Goal: Task Accomplishment & Management: Use online tool/utility

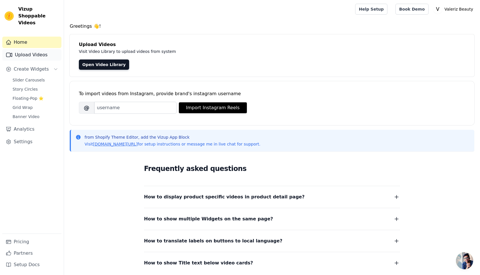
click at [32, 50] on link "Upload Videos" at bounding box center [31, 54] width 59 height 11
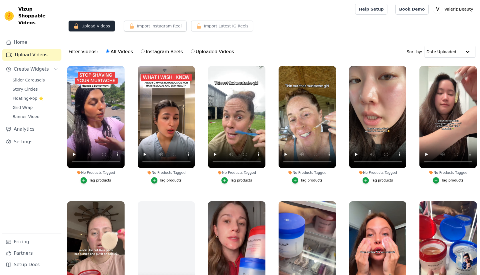
click at [98, 29] on button "Upload Videos" at bounding box center [92, 26] width 46 height 11
click at [98, 27] on button "Upload Videos" at bounding box center [92, 26] width 46 height 11
click at [104, 31] on button "Upload Videos" at bounding box center [92, 26] width 46 height 11
click at [71, 26] on button "Upload Videos" at bounding box center [92, 26] width 46 height 11
click at [76, 26] on icon "button" at bounding box center [76, 25] width 4 height 5
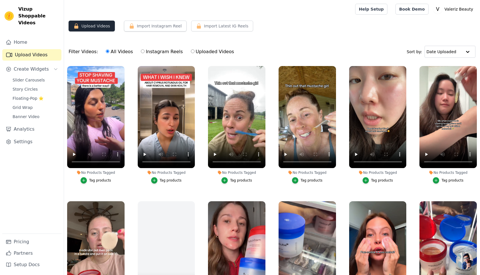
click at [108, 27] on button "Upload Videos" at bounding box center [92, 26] width 46 height 11
click at [194, 63] on div "No Products Tagged Tag products" at bounding box center [167, 126] width 64 height 126
click at [193, 69] on button "No Products Tagged Tag products" at bounding box center [194, 67] width 6 height 6
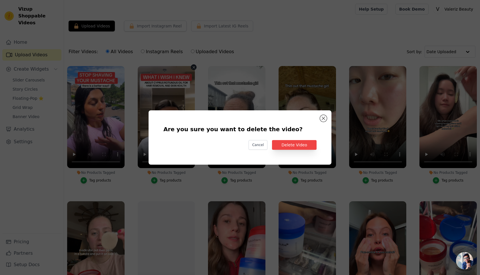
click at [297, 139] on div "Are you sure you want to delete the video? Cancel Delete Video" at bounding box center [240, 137] width 165 height 36
click at [297, 141] on button "Delete Video" at bounding box center [294, 145] width 45 height 10
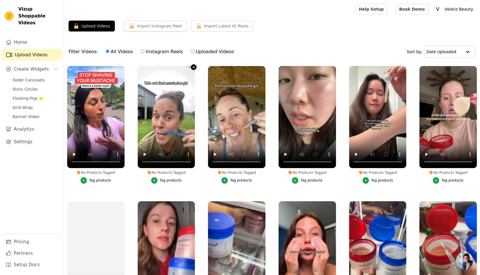
click at [195, 67] on icon "button" at bounding box center [194, 67] width 4 height 4
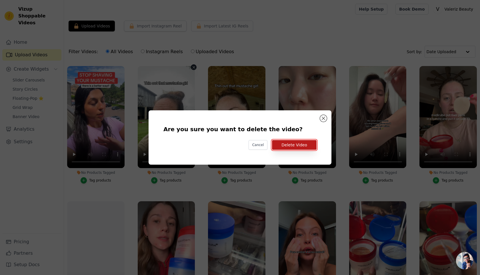
click at [295, 143] on button "Delete Video" at bounding box center [294, 145] width 45 height 10
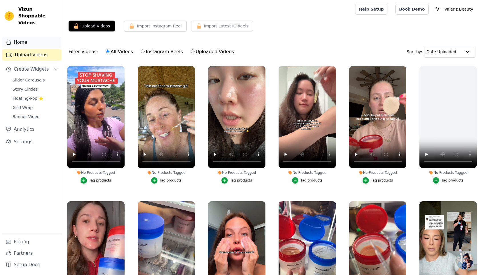
click at [28, 37] on link "Home" at bounding box center [31, 42] width 59 height 11
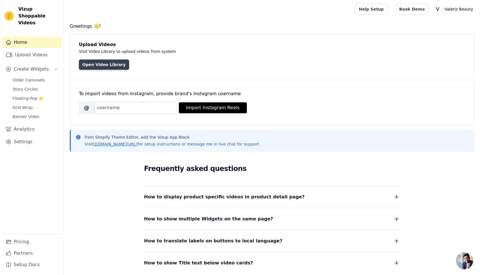
click at [109, 67] on link "Open Video Library" at bounding box center [104, 64] width 50 height 10
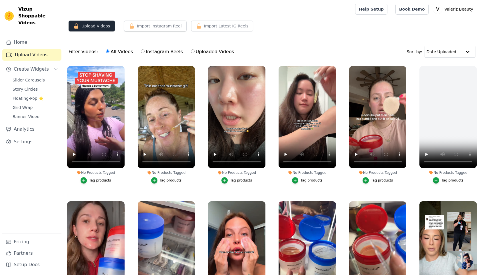
click at [92, 24] on button "Upload Videos" at bounding box center [92, 26] width 46 height 11
click at [69, 23] on button "Upload Videos" at bounding box center [92, 26] width 46 height 11
click at [76, 23] on icon "button" at bounding box center [76, 26] width 6 height 6
click at [36, 77] on span "Slider Carousels" at bounding box center [29, 80] width 32 height 6
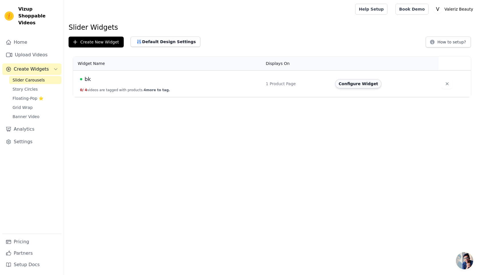
click at [355, 81] on button "Configure Widget" at bounding box center [358, 83] width 46 height 9
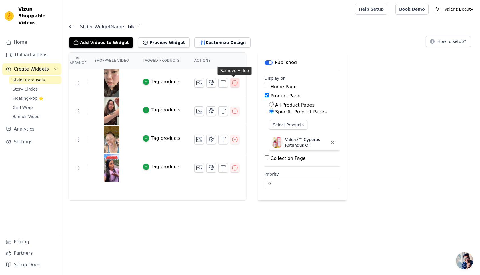
click at [237, 83] on button "button" at bounding box center [234, 82] width 9 height 9
click at [234, 83] on icon "button" at bounding box center [234, 82] width 7 height 7
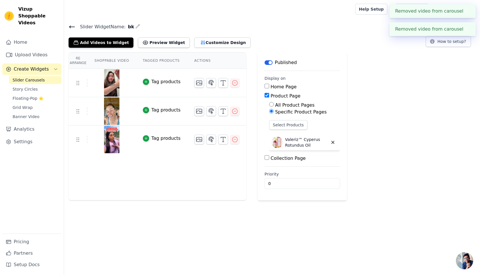
click at [233, 84] on icon "button" at bounding box center [234, 82] width 7 height 7
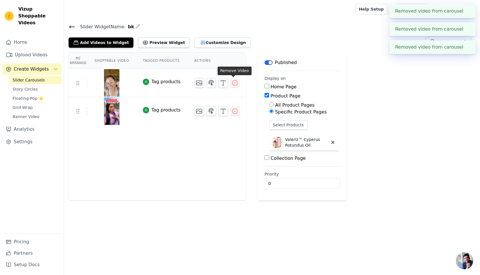
click at [233, 84] on icon "button" at bounding box center [234, 82] width 7 height 7
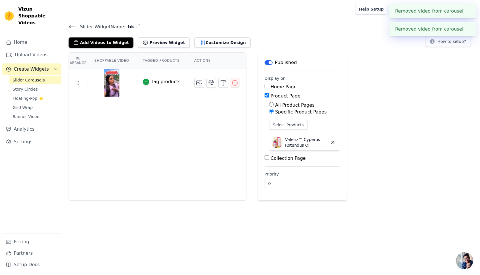
click at [232, 84] on icon "button" at bounding box center [234, 82] width 7 height 7
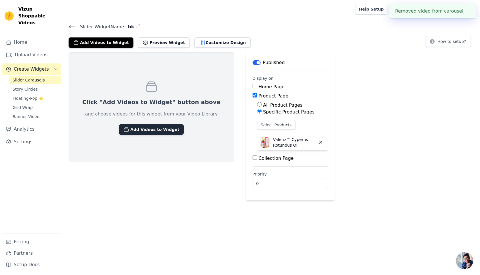
click at [137, 130] on button "Add Videos to Widget" at bounding box center [151, 129] width 65 height 10
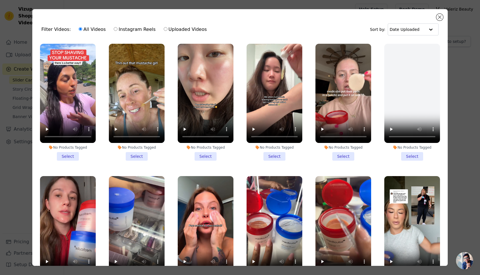
click at [168, 28] on label "Uploaded Videos" at bounding box center [185, 29] width 44 height 7
click at [167, 28] on input "Uploaded Videos" at bounding box center [166, 29] width 4 height 4
radio input "true"
click at [163, 28] on label "Uploaded Videos" at bounding box center [185, 29] width 44 height 7
click at [164, 28] on input "Uploaded Videos" at bounding box center [166, 29] width 4 height 4
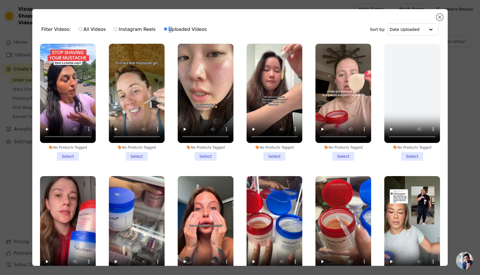
click at [163, 28] on label "Uploaded Videos" at bounding box center [185, 29] width 44 height 7
click at [164, 28] on input "Uploaded Videos" at bounding box center [166, 29] width 4 height 4
click at [439, 17] on button "Close modal" at bounding box center [439, 17] width 7 height 7
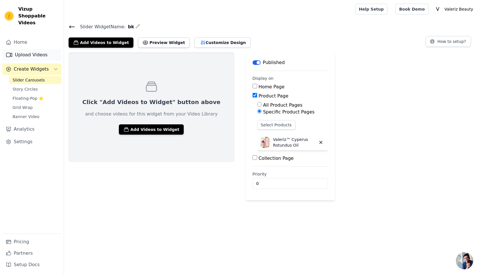
click at [26, 49] on link "Upload Videos" at bounding box center [31, 54] width 59 height 11
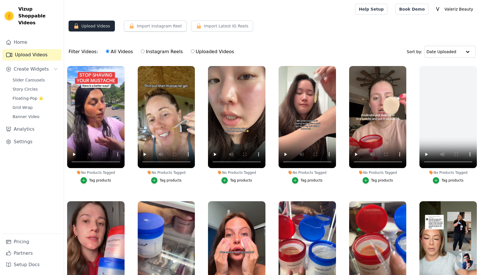
click at [100, 24] on button "Upload Videos" at bounding box center [92, 26] width 46 height 11
click at [74, 27] on icon "button" at bounding box center [76, 25] width 4 height 5
click at [75, 27] on icon "button" at bounding box center [76, 25] width 4 height 5
click at [25, 238] on link "Pricing" at bounding box center [31, 241] width 59 height 11
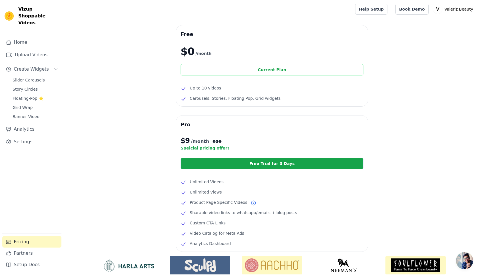
click at [242, 69] on div "Current Plan" at bounding box center [272, 69] width 183 height 11
click at [53, 49] on link "Upload Videos" at bounding box center [31, 54] width 59 height 11
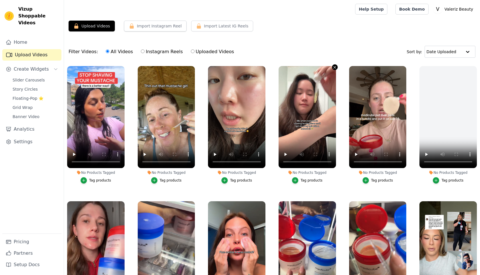
click at [334, 67] on icon "button" at bounding box center [335, 67] width 2 height 2
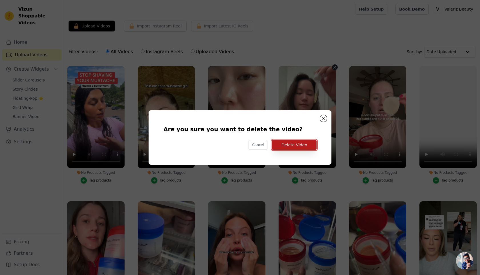
click at [298, 146] on button "Delete Video" at bounding box center [294, 145] width 45 height 10
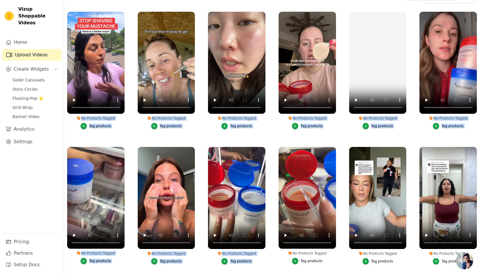
scroll to position [58, 0]
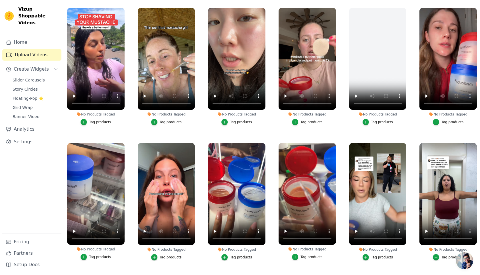
drag, startPoint x: 379, startPoint y: 43, endPoint x: 242, endPoint y: 269, distance: 263.8
click at [243, 271] on main "Upload Videos Import Instagram Reel Set Instagram Username Import Latest IG Ree…" at bounding box center [272, 117] width 416 height 315
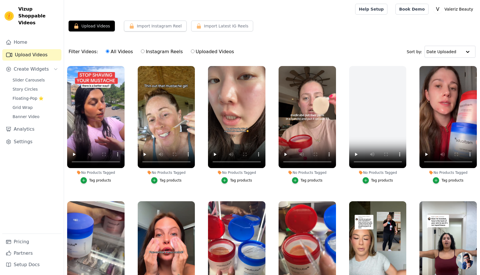
click at [421, 35] on div "Upload Videos Import Instagram Reel Set Instagram Username Import Latest IG Ree…" at bounding box center [272, 28] width 416 height 15
click at [151, 23] on button "Import Instagram Reel" at bounding box center [155, 26] width 63 height 11
click at [151, 24] on button "Import Instagram Reel" at bounding box center [155, 26] width 63 height 11
click at [136, 24] on button "Import Instagram Reel" at bounding box center [155, 26] width 63 height 11
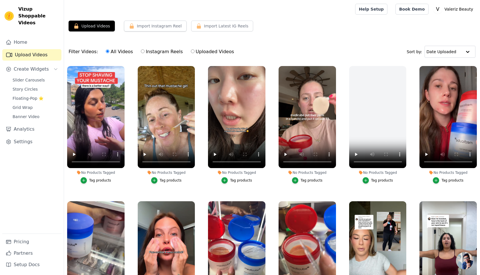
drag, startPoint x: 132, startPoint y: 25, endPoint x: 138, endPoint y: 39, distance: 15.4
click at [138, 39] on div "Upload Videos Import Instagram Reel Set Instagram Username Import Latest IG Ree…" at bounding box center [272, 170] width 416 height 299
click at [77, 31] on button "Upload Videos" at bounding box center [92, 26] width 46 height 11
click at [29, 38] on link "Home" at bounding box center [31, 42] width 59 height 11
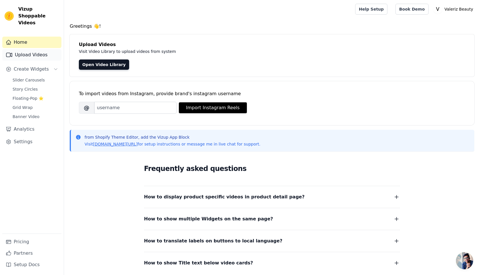
click at [30, 49] on link "Upload Videos" at bounding box center [31, 54] width 59 height 11
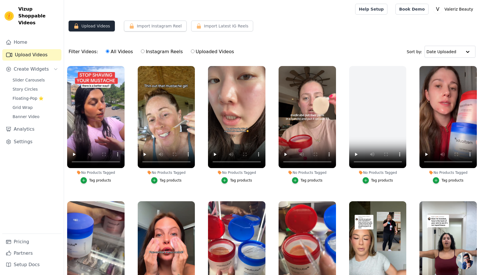
click at [70, 23] on button "Upload Videos" at bounding box center [92, 26] width 46 height 11
click at [78, 23] on icon "button" at bounding box center [76, 26] width 6 height 6
click at [49, 63] on button "Create Widgets" at bounding box center [31, 68] width 59 height 11
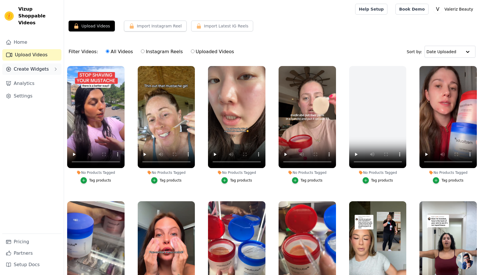
click at [49, 63] on button "Create Widgets" at bounding box center [31, 68] width 59 height 11
click at [38, 77] on span "Slider Carousels" at bounding box center [29, 80] width 32 height 6
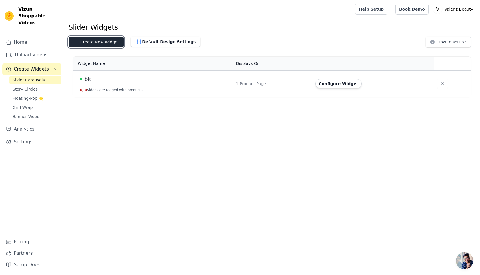
click at [87, 38] on button "Create New Widget" at bounding box center [96, 42] width 55 height 11
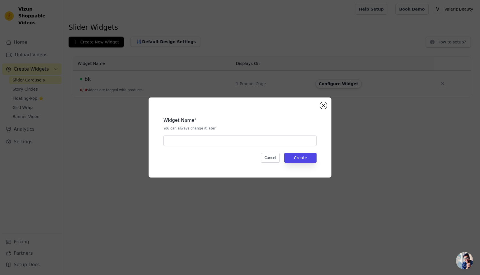
click at [319, 103] on div "Widget Name * You can always change it later Cancel Create" at bounding box center [240, 137] width 183 height 80
click at [328, 103] on div "Widget Name * You can always change it later Cancel Create" at bounding box center [240, 137] width 183 height 80
click at [323, 103] on button "Close modal" at bounding box center [323, 105] width 7 height 7
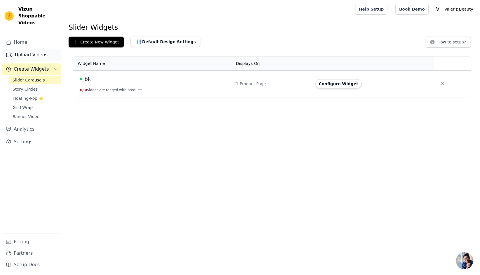
click at [30, 49] on link "Upload Videos" at bounding box center [31, 54] width 59 height 11
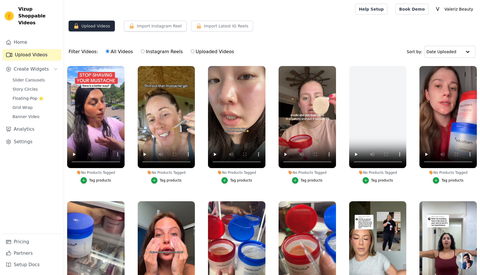
click at [84, 27] on button "Upload Videos" at bounding box center [92, 26] width 46 height 11
click at [26, 77] on span "Slider Carousels" at bounding box center [29, 80] width 32 height 6
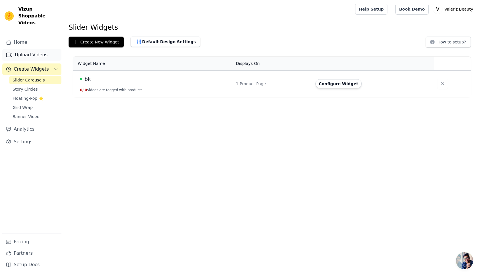
click at [36, 49] on link "Upload Videos" at bounding box center [31, 54] width 59 height 11
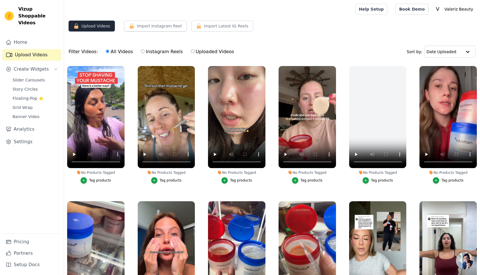
click at [85, 30] on button "Upload Videos" at bounding box center [92, 26] width 46 height 11
click at [12, 76] on link "Slider Carousels" at bounding box center [35, 80] width 52 height 8
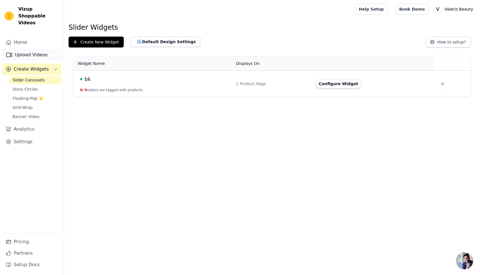
click at [39, 49] on link "Upload Videos" at bounding box center [31, 54] width 59 height 11
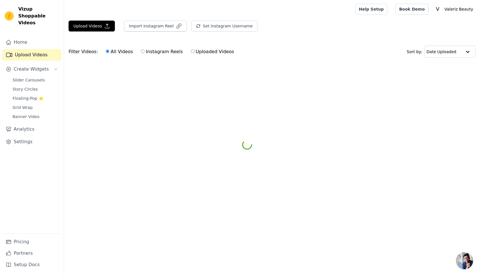
click at [85, 35] on div "Upload Videos Import Instagram Reel Set Instagram Username Import Latest IG Ree…" at bounding box center [272, 28] width 416 height 15
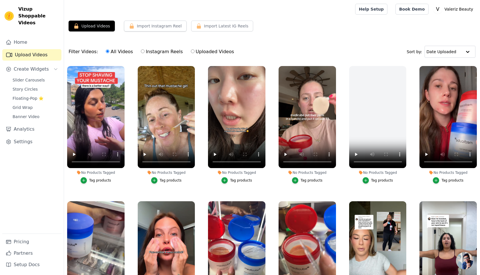
click at [85, 25] on button "Upload Videos" at bounding box center [92, 26] width 46 height 11
click at [26, 66] on span "Create Widgets" at bounding box center [31, 69] width 35 height 7
click at [25, 63] on button "Create Widgets" at bounding box center [31, 68] width 59 height 11
click at [24, 76] on link "Slider Carousels" at bounding box center [35, 80] width 52 height 8
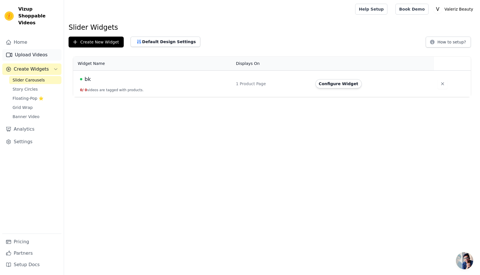
click at [29, 49] on link "Upload Videos" at bounding box center [31, 54] width 59 height 11
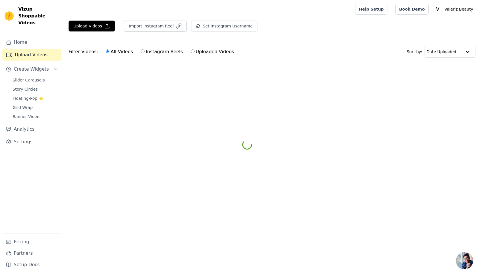
click at [83, 33] on div "Upload Videos Import Instagram Reel Set Instagram Username Import Latest IG Ree…" at bounding box center [272, 28] width 416 height 15
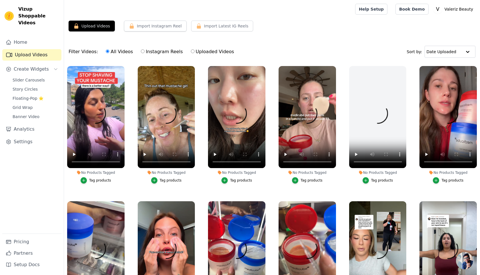
click at [83, 25] on button "Upload Videos" at bounding box center [92, 26] width 46 height 11
click at [25, 85] on link "Story Circles" at bounding box center [35, 89] width 52 height 8
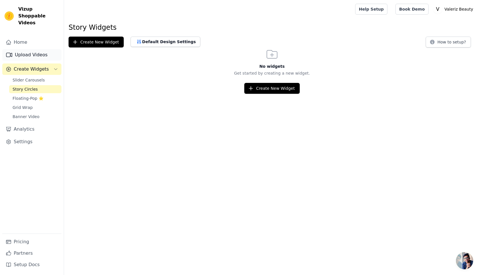
click at [29, 49] on link "Upload Videos" at bounding box center [31, 54] width 59 height 11
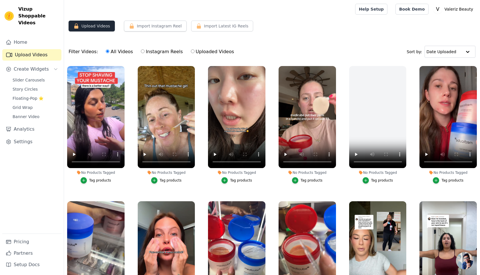
click at [89, 28] on button "Upload Videos" at bounding box center [92, 26] width 46 height 11
click at [166, 21] on button "Import Instagram Reel" at bounding box center [155, 26] width 63 height 11
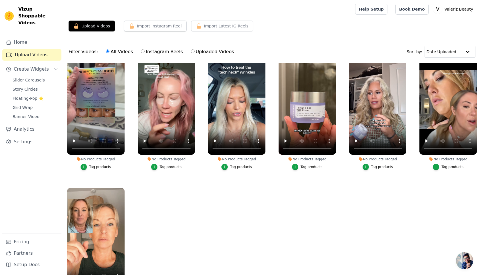
scroll to position [58, 0]
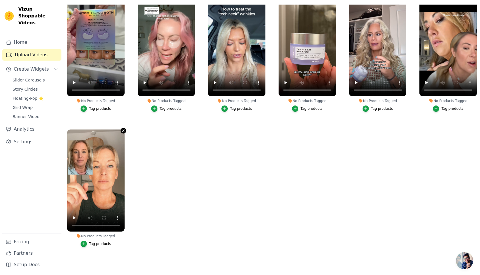
click at [124, 129] on icon "button" at bounding box center [123, 130] width 2 height 2
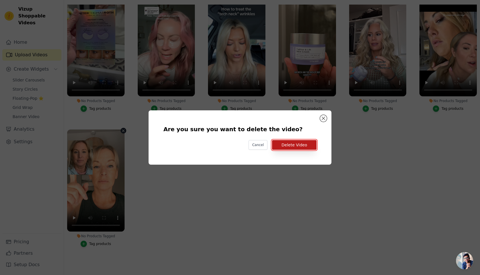
click at [312, 141] on button "Delete Video" at bounding box center [294, 145] width 45 height 10
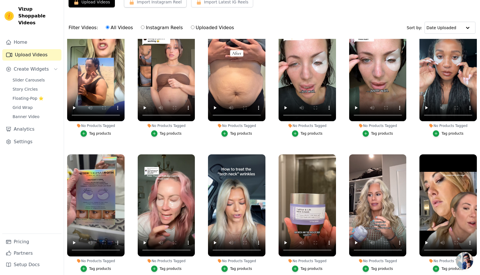
scroll to position [25, 0]
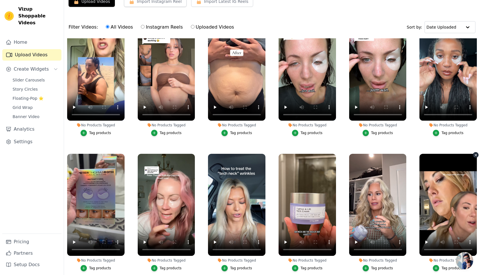
click at [474, 156] on icon "button" at bounding box center [476, 155] width 4 height 4
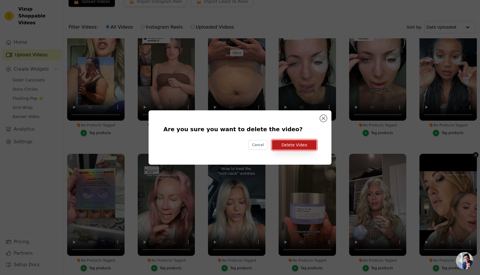
click at [315, 148] on button "Delete Video" at bounding box center [294, 145] width 45 height 10
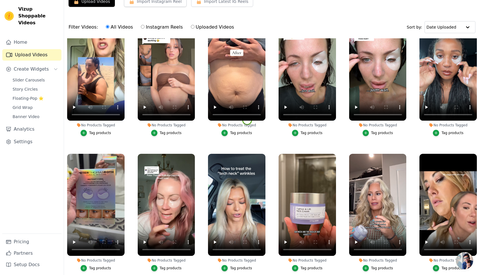
scroll to position [284, 0]
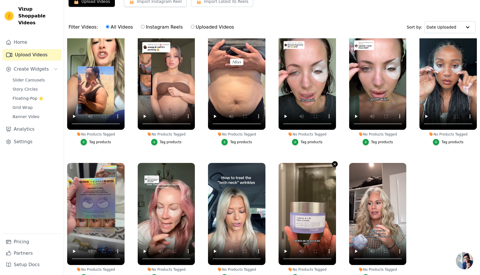
click at [334, 165] on icon "button" at bounding box center [335, 164] width 4 height 4
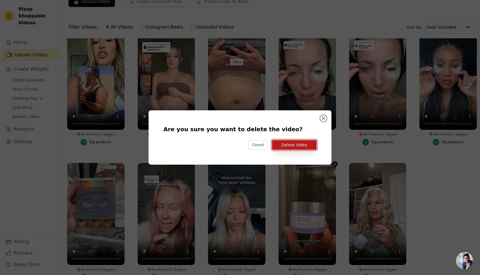
click at [294, 143] on button "Delete Video" at bounding box center [294, 145] width 45 height 10
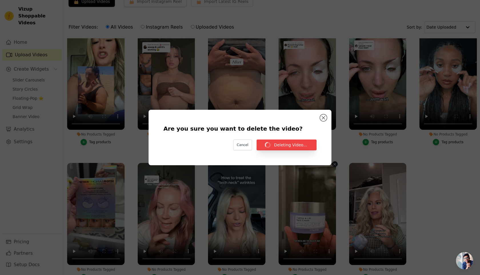
scroll to position [25, 0]
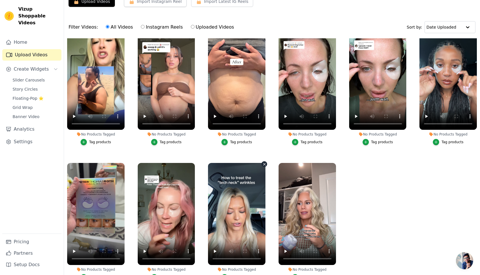
click at [264, 166] on icon "button" at bounding box center [264, 164] width 4 height 4
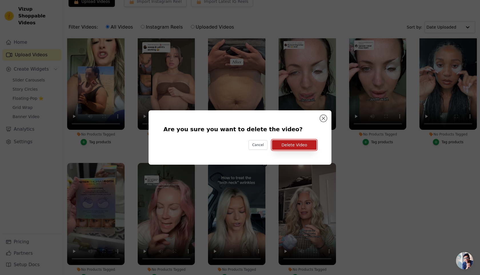
click at [297, 146] on button "Delete Video" at bounding box center [294, 145] width 45 height 10
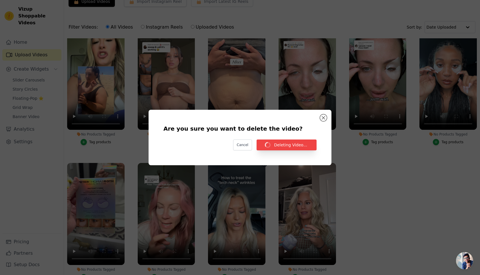
scroll to position [25, 0]
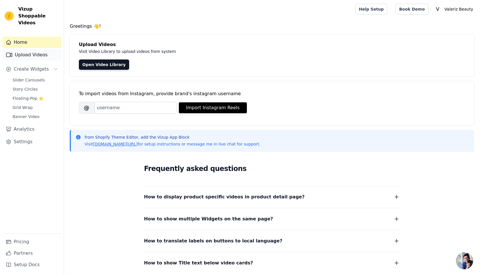
click at [20, 49] on link "Upload Videos" at bounding box center [31, 54] width 59 height 11
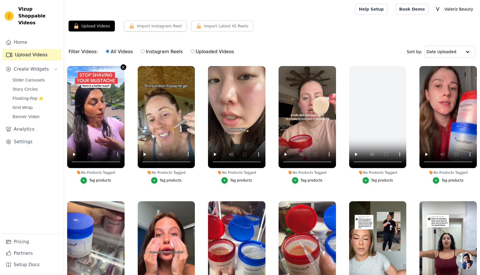
click at [123, 67] on icon "button" at bounding box center [123, 67] width 2 height 2
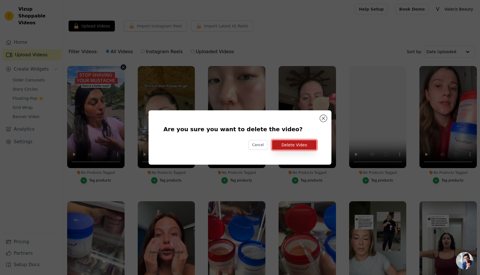
click at [291, 143] on button "Delete Video" at bounding box center [294, 145] width 45 height 10
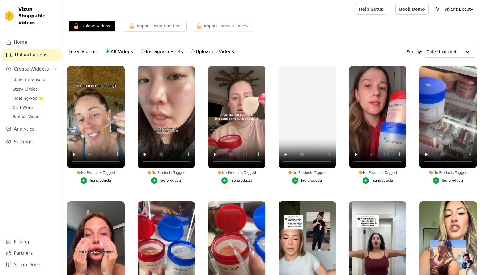
click at [123, 64] on div "No Products Tagged Tag products" at bounding box center [96, 126] width 64 height 126
click at [122, 67] on icon "button" at bounding box center [123, 67] width 4 height 4
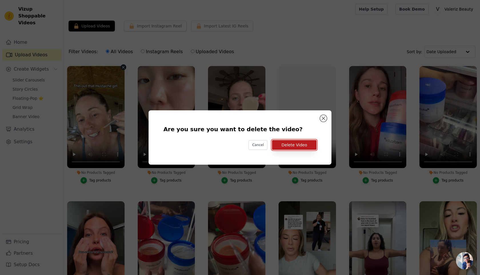
click at [301, 146] on button "Delete Video" at bounding box center [294, 145] width 45 height 10
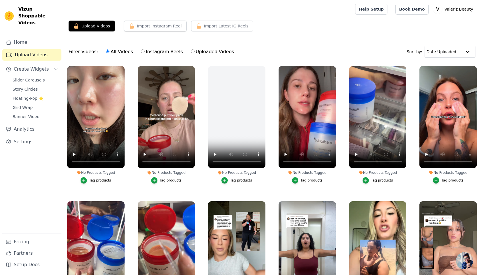
click at [125, 65] on div "No Products Tagged Tag products" at bounding box center [96, 126] width 64 height 126
click at [121, 67] on button "No Products Tagged Tag products" at bounding box center [124, 67] width 6 height 6
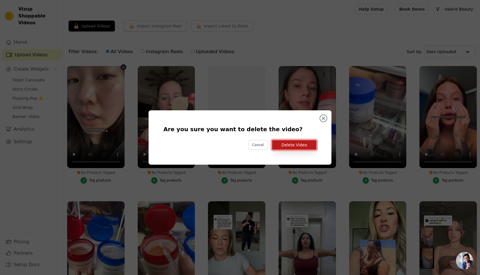
click at [295, 146] on button "Delete Video" at bounding box center [294, 145] width 45 height 10
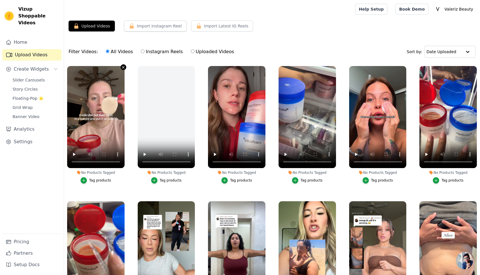
click at [123, 67] on icon "button" at bounding box center [123, 67] width 4 height 4
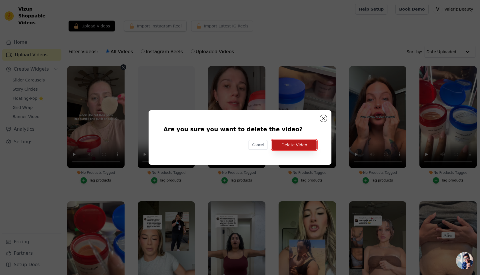
click at [294, 148] on button "Delete Video" at bounding box center [294, 145] width 45 height 10
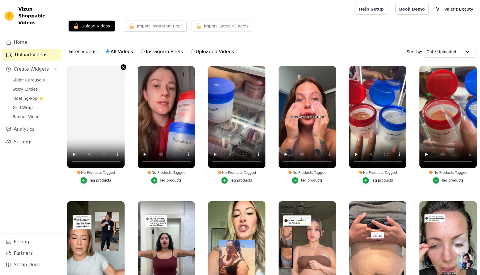
click at [123, 68] on icon "button" at bounding box center [123, 67] width 4 height 4
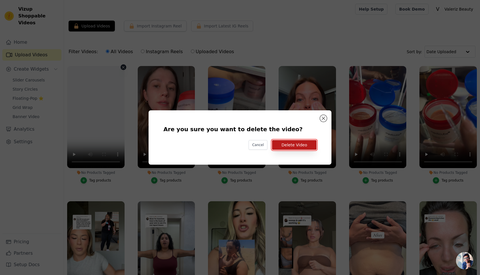
click at [286, 146] on button "Delete Video" at bounding box center [294, 145] width 45 height 10
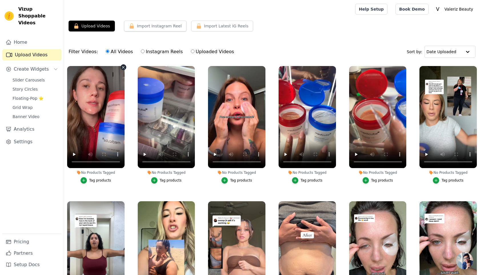
click at [124, 66] on icon "button" at bounding box center [123, 67] width 4 height 4
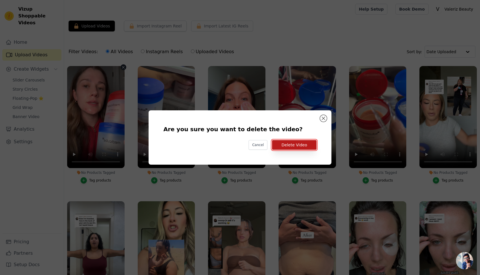
click at [303, 141] on button "Delete Video" at bounding box center [294, 145] width 45 height 10
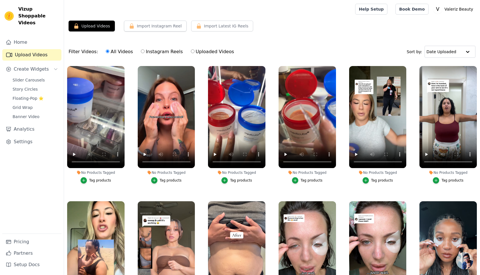
click at [122, 65] on div "No Products Tagged Tag products" at bounding box center [96, 126] width 64 height 126
click at [124, 69] on icon "button" at bounding box center [123, 67] width 4 height 4
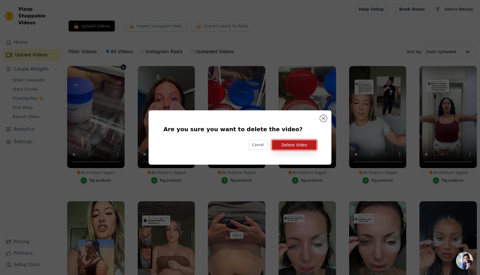
click at [296, 147] on button "Delete Video" at bounding box center [294, 145] width 45 height 10
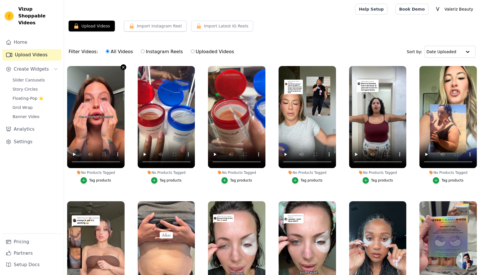
click at [124, 67] on icon "button" at bounding box center [123, 67] width 2 height 2
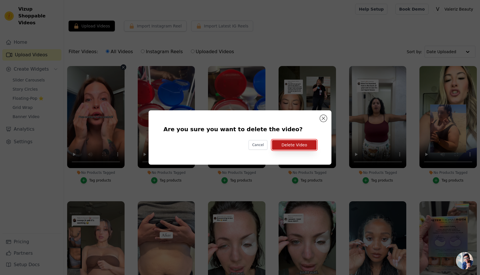
click at [308, 149] on button "Delete Video" at bounding box center [294, 145] width 45 height 10
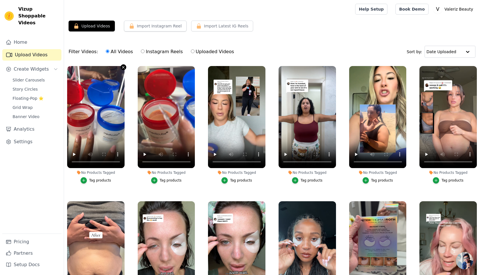
click at [123, 67] on icon "button" at bounding box center [123, 67] width 4 height 4
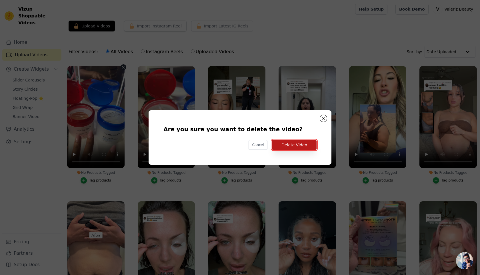
click at [289, 141] on button "Delete Video" at bounding box center [294, 145] width 45 height 10
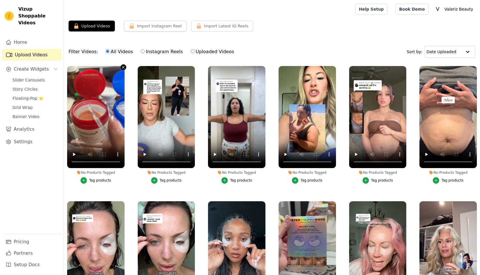
click at [124, 69] on icon "button" at bounding box center [123, 67] width 4 height 4
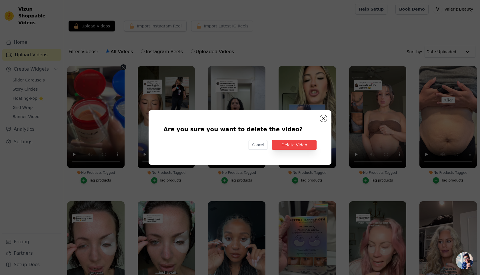
click at [302, 139] on div "Are you sure you want to delete the video? Cancel Delete Video" at bounding box center [240, 137] width 165 height 36
click at [300, 141] on button "Delete Video" at bounding box center [294, 145] width 45 height 10
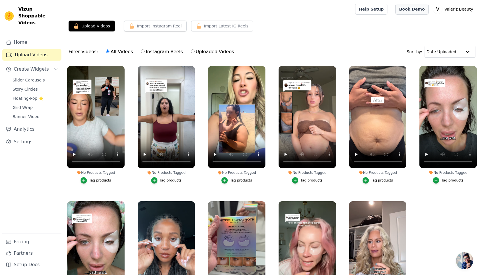
click at [413, 14] on link "Book Demo" at bounding box center [411, 9] width 33 height 11
click at [453, 8] on p "Valeriz Beauty" at bounding box center [458, 9] width 33 height 10
click at [378, 19] on main "Upload Videos Import Instagram Reel Set Instagram Username Import Latest IG Ree…" at bounding box center [272, 175] width 416 height 315
click at [12, 136] on link "Settings" at bounding box center [31, 141] width 59 height 11
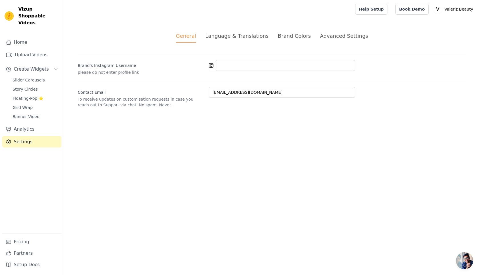
click at [227, 39] on div "Language & Translations" at bounding box center [236, 36] width 63 height 8
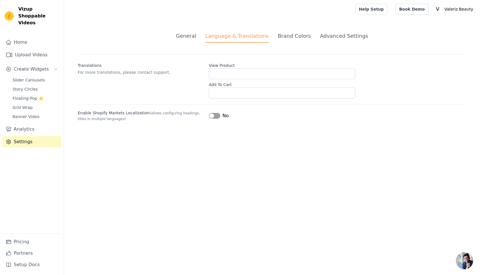
click at [294, 38] on div "Brand Colors" at bounding box center [294, 36] width 33 height 8
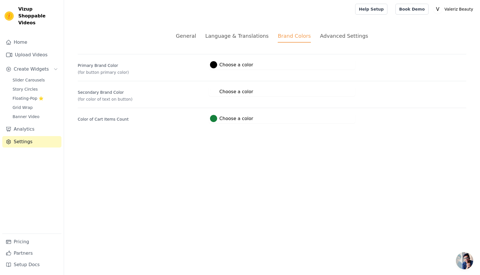
click at [328, 31] on div "General Language & Translations Brand Colors Advanced Settings unsaved changes …" at bounding box center [272, 77] width 416 height 119
click at [336, 36] on div "Advanced Settings" at bounding box center [344, 36] width 48 height 8
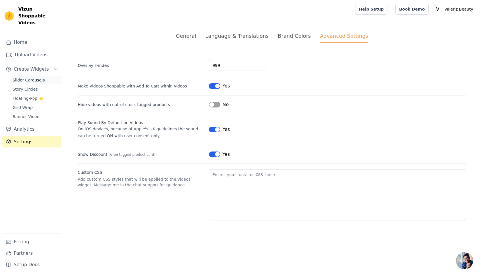
click at [26, 77] on span "Slider Carousels" at bounding box center [29, 80] width 32 height 6
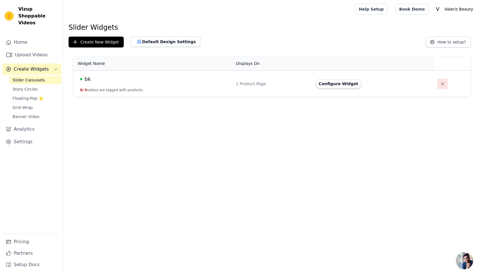
click at [441, 83] on icon "button" at bounding box center [442, 83] width 3 height 3
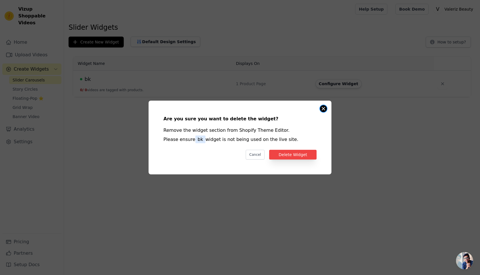
click at [322, 109] on button "Close modal" at bounding box center [323, 108] width 7 height 7
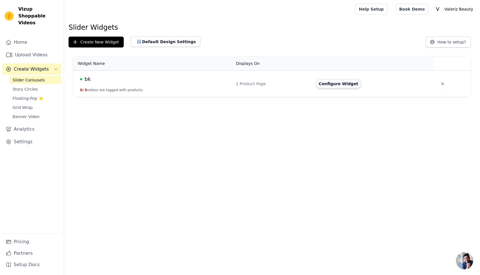
click at [336, 87] on button "Configure Widget" at bounding box center [338, 83] width 46 height 9
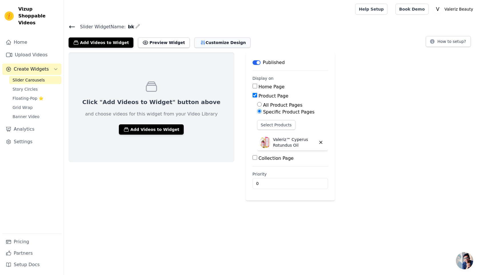
click at [194, 44] on button "Customize Design" at bounding box center [222, 42] width 56 height 10
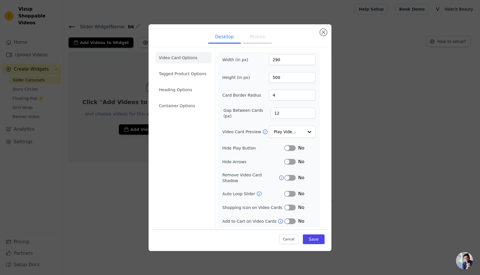
click at [258, 38] on button "Mobile" at bounding box center [257, 37] width 29 height 13
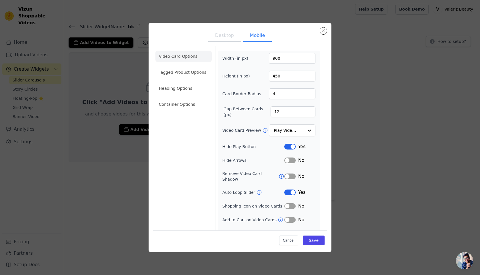
scroll to position [7, 0]
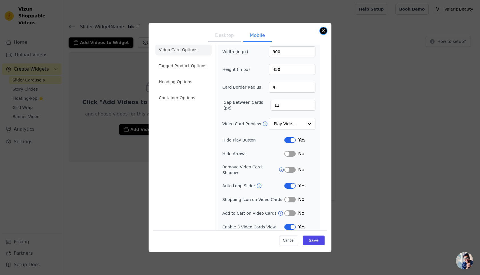
click at [322, 31] on button "Close modal" at bounding box center [323, 30] width 7 height 7
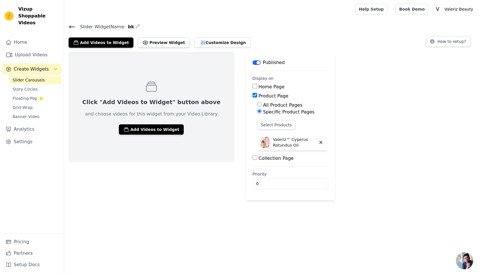
click at [30, 54] on div "Home Upload Videos Create Widgets Slider Carousels Story Circles Floating-Pop ⭐…" at bounding box center [31, 135] width 59 height 197
click at [31, 49] on link "Upload Videos" at bounding box center [31, 54] width 59 height 11
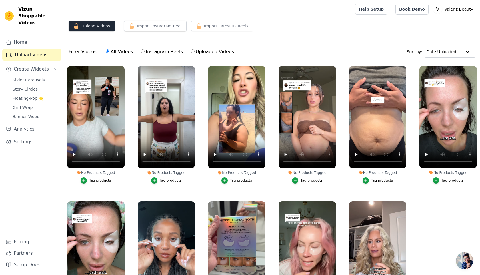
click at [71, 27] on button "Upload Videos" at bounding box center [92, 26] width 46 height 11
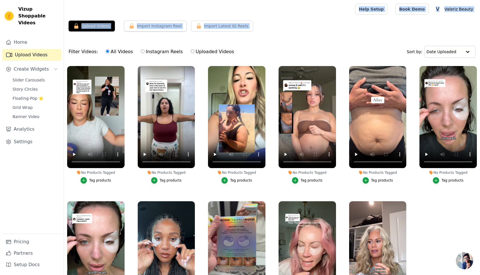
drag, startPoint x: 77, startPoint y: 18, endPoint x: 91, endPoint y: 37, distance: 23.8
click at [91, 37] on div "Open sidebar Help Setup Book Demo Open user menu V Valeriz Beauty Settings Help…" at bounding box center [240, 166] width 480 height 333
click at [91, 37] on div "Upload Videos Import Instagram Reel Set Instagram Username Import Latest IG Ree…" at bounding box center [272, 170] width 416 height 299
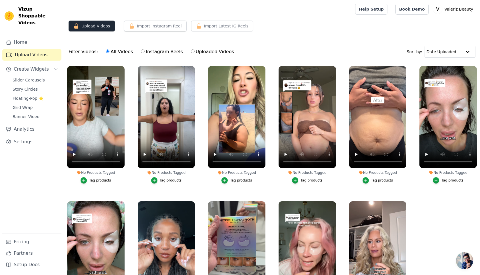
click at [72, 25] on button "Upload Videos" at bounding box center [92, 26] width 46 height 11
click at [75, 26] on icon "button" at bounding box center [76, 25] width 4 height 5
click at [38, 37] on link "Home" at bounding box center [31, 42] width 59 height 11
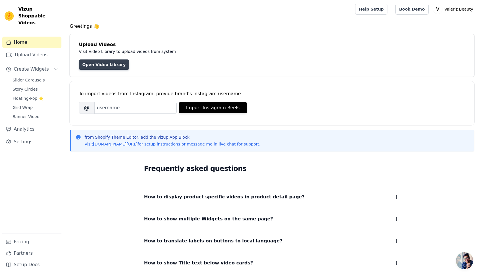
click at [106, 67] on link "Open Video Library" at bounding box center [104, 64] width 50 height 10
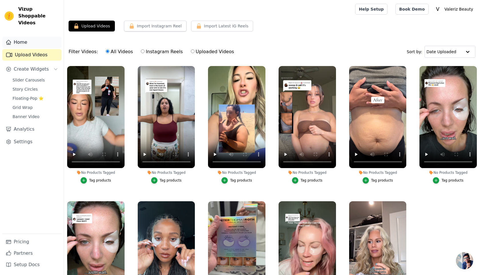
click at [39, 37] on link "Home" at bounding box center [31, 42] width 59 height 11
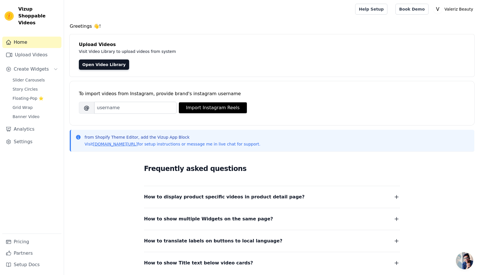
click at [27, 15] on span "Vizup Shoppable Videos" at bounding box center [38, 16] width 41 height 21
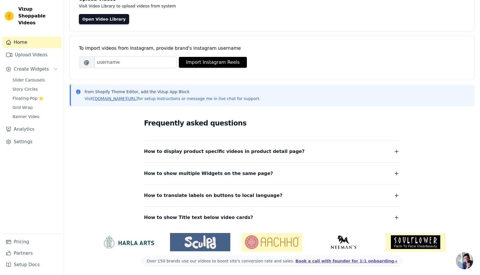
scroll to position [46, 0]
click at [236, 148] on span "How to display product specific videos in product detail page?" at bounding box center [224, 151] width 161 height 8
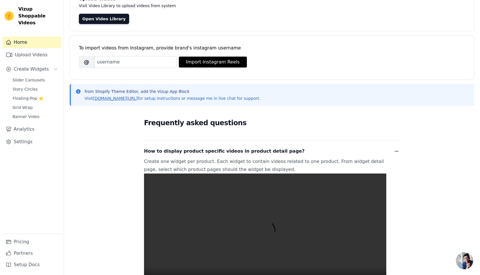
click at [235, 148] on span "How to display product specific videos in product detail page?" at bounding box center [224, 151] width 161 height 8
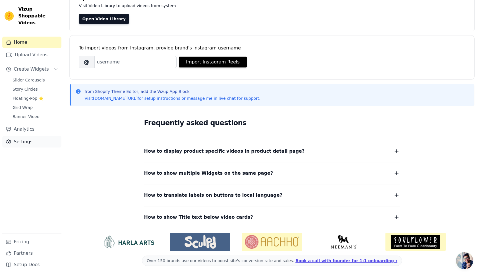
click at [17, 136] on link "Settings" at bounding box center [31, 141] width 59 height 11
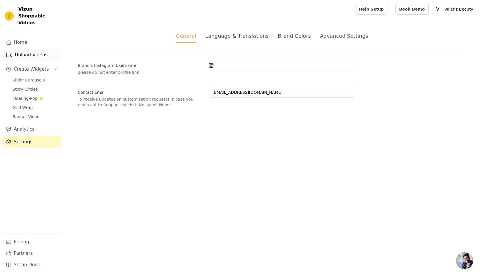
click at [35, 49] on link "Upload Videos" at bounding box center [31, 54] width 59 height 11
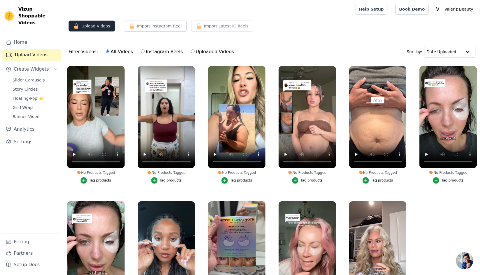
click at [105, 23] on button "Upload Videos" at bounding box center [92, 26] width 46 height 11
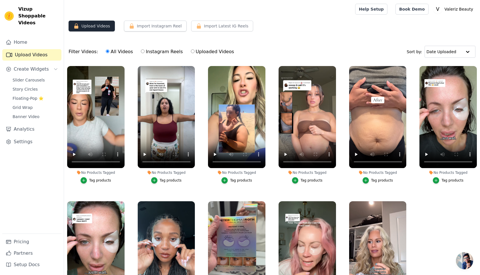
click at [105, 23] on button "Upload Videos" at bounding box center [92, 26] width 46 height 11
click at [79, 23] on button "Upload Videos" at bounding box center [92, 26] width 46 height 11
drag, startPoint x: 77, startPoint y: 23, endPoint x: 84, endPoint y: 40, distance: 18.7
click at [84, 40] on div "Upload Videos Import Instagram Reel Set Instagram Username Import Latest IG Ree…" at bounding box center [272, 170] width 416 height 299
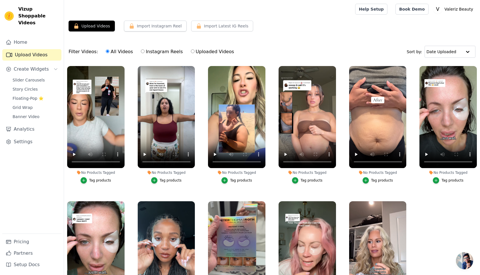
click at [84, 40] on div "Upload Videos Import Instagram Reel Set Instagram Username Import Latest IG Ree…" at bounding box center [272, 170] width 416 height 299
drag, startPoint x: 78, startPoint y: 25, endPoint x: 93, endPoint y: 51, distance: 30.2
click at [94, 51] on div "Upload Videos Import Instagram Reel Set Instagram Username Import Latest IG Ree…" at bounding box center [272, 170] width 416 height 299
click at [133, 29] on icon "button" at bounding box center [132, 26] width 6 height 6
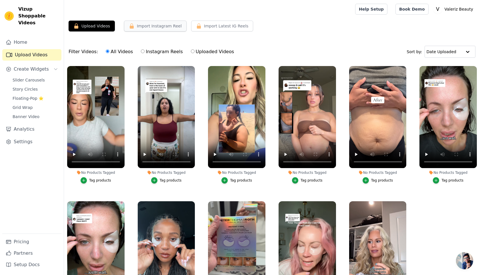
click at [133, 29] on icon "button" at bounding box center [132, 26] width 6 height 6
click at [204, 24] on span "Import Latest IG Reels" at bounding box center [226, 26] width 45 height 6
click at [202, 29] on button "Import Latest IG Reels" at bounding box center [222, 26] width 62 height 11
click at [93, 25] on button "Upload Videos" at bounding box center [92, 26] width 46 height 11
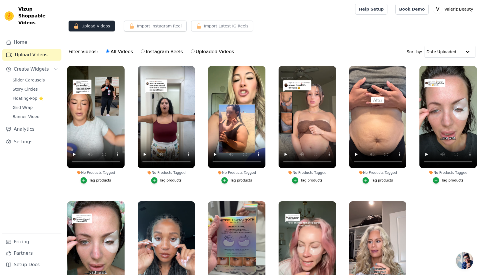
click at [93, 25] on button "Upload Videos" at bounding box center [92, 26] width 46 height 11
drag, startPoint x: 123, startPoint y: 66, endPoint x: 119, endPoint y: 62, distance: 5.3
click at [122, 69] on icon "button" at bounding box center [123, 67] width 4 height 4
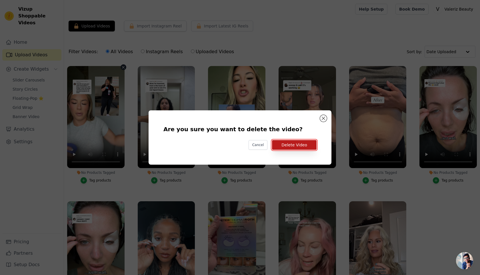
click at [316, 143] on button "Delete Video" at bounding box center [294, 145] width 45 height 10
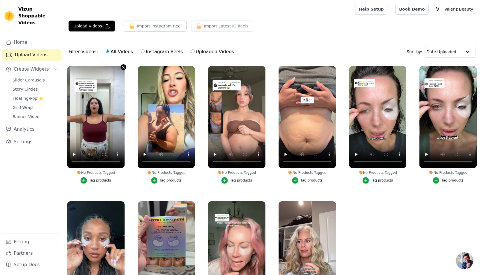
click at [122, 66] on icon "button" at bounding box center [123, 67] width 4 height 4
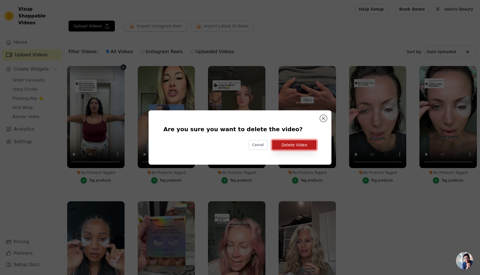
click at [297, 144] on button "Delete Video" at bounding box center [294, 145] width 45 height 10
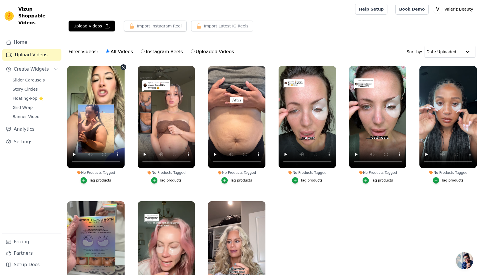
click at [122, 67] on icon "button" at bounding box center [123, 67] width 4 height 4
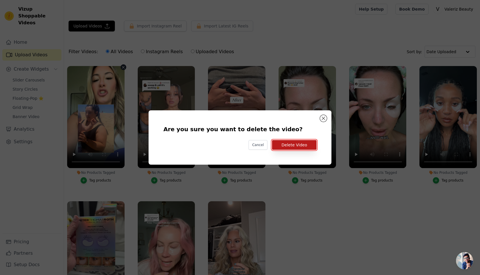
click at [300, 146] on button "Delete Video" at bounding box center [294, 145] width 45 height 10
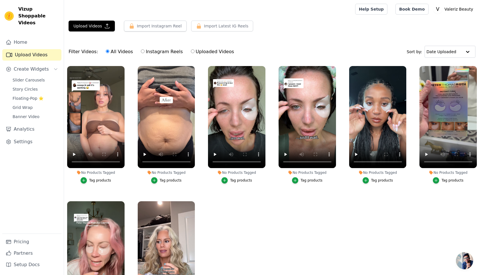
click at [231, 32] on div "Set Instagram Username Import Latest IG Reels" at bounding box center [224, 28] width 67 height 15
click at [231, 26] on span "Import Latest IG Reels" at bounding box center [226, 26] width 45 height 6
click at [42, 37] on link "Home" at bounding box center [31, 42] width 59 height 11
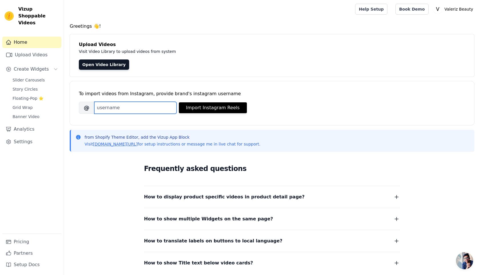
click at [152, 107] on input "Brand's Instagram Username" at bounding box center [135, 108] width 82 height 12
click at [197, 108] on button "Import Instagram Reels" at bounding box center [213, 107] width 68 height 11
click at [152, 109] on input "Brand's Instagram Username" at bounding box center [135, 108] width 82 height 12
type input "bk.adam__"
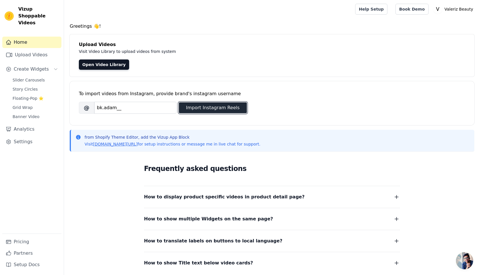
click at [199, 104] on button "Import Instagram Reels" at bounding box center [213, 107] width 68 height 11
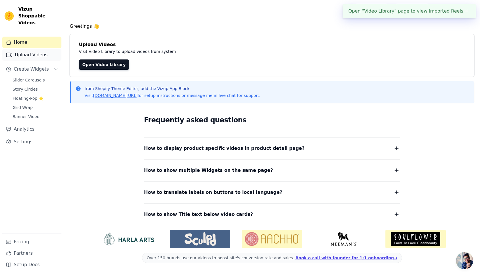
click at [27, 50] on link "Upload Videos" at bounding box center [31, 54] width 59 height 11
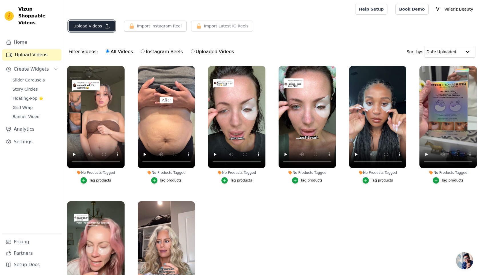
click at [93, 31] on button "Upload Videos" at bounding box center [92, 26] width 46 height 11
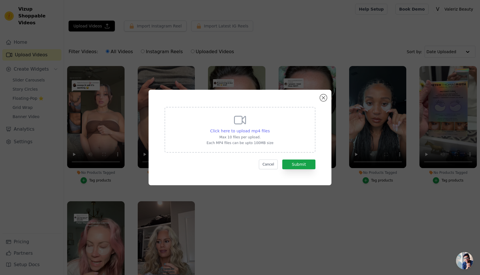
click at [241, 133] on span "Click here to upload mp4 files" at bounding box center [240, 131] width 60 height 5
click at [269, 128] on input "Click here to upload mp4 files Max 10 files per upload. Each MP4 files can be u…" at bounding box center [269, 128] width 0 height 0
type input "C:\fakepath\SnapTik-dot-Kim-68f3ce5d6f1c9988a9af36857dc352ba.mp4"
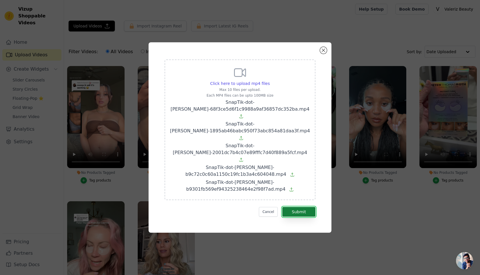
click at [306, 207] on button "Submit" at bounding box center [298, 212] width 33 height 10
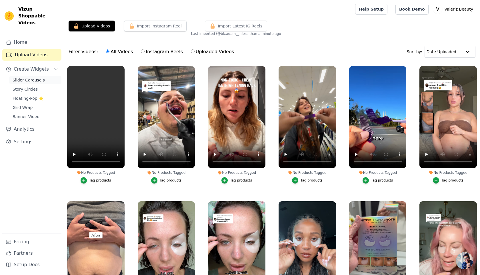
click at [32, 77] on span "Slider Carousels" at bounding box center [29, 80] width 32 height 6
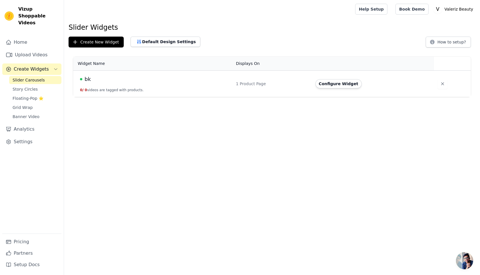
click at [271, 88] on td "1 Product Page" at bounding box center [272, 84] width 79 height 27
click at [349, 82] on button "Configure Widget" at bounding box center [338, 83] width 46 height 9
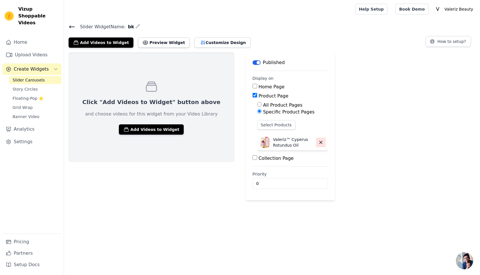
click at [319, 143] on icon "button" at bounding box center [320, 142] width 3 height 3
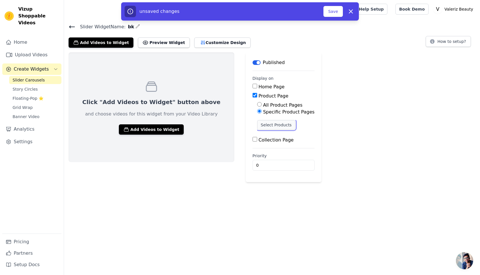
click at [257, 122] on button "Select Products" at bounding box center [276, 125] width 38 height 10
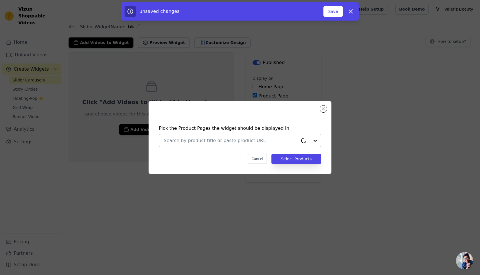
click at [244, 136] on div at bounding box center [231, 140] width 134 height 13
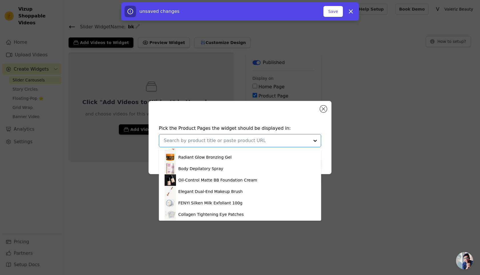
scroll to position [147, 0]
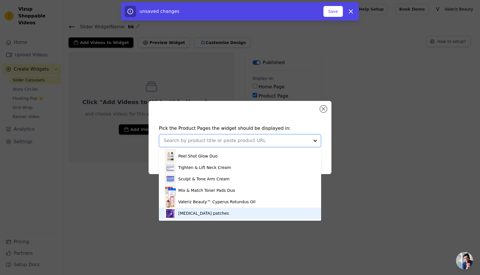
click at [214, 213] on div "Teeth whitening patches" at bounding box center [203, 213] width 51 height 6
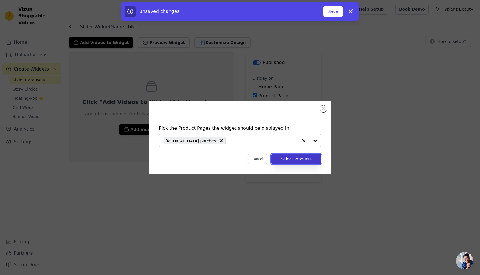
click at [306, 160] on button "Select Products" at bounding box center [296, 159] width 50 height 10
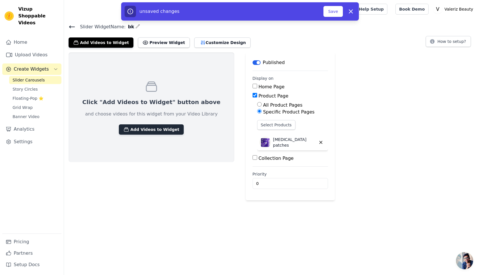
click at [134, 133] on button "Add Videos to Widget" at bounding box center [151, 129] width 65 height 10
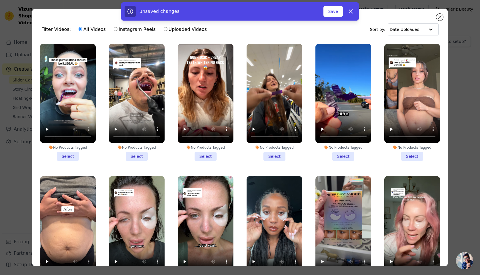
click at [279, 154] on li "No Products Tagged Select" at bounding box center [275, 102] width 56 height 117
click at [0, 0] on input "No Products Tagged Select" at bounding box center [0, 0] width 0 height 0
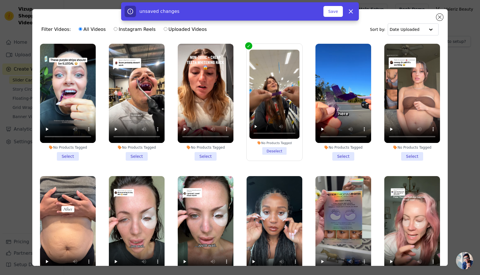
click at [337, 156] on li "No Products Tagged Select" at bounding box center [343, 102] width 56 height 117
click at [0, 0] on input "No Products Tagged Select" at bounding box center [0, 0] width 0 height 0
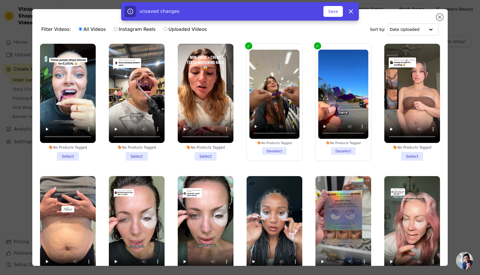
click at [145, 153] on li "No Products Tagged Select" at bounding box center [137, 102] width 56 height 117
click at [0, 0] on input "No Products Tagged Select" at bounding box center [0, 0] width 0 height 0
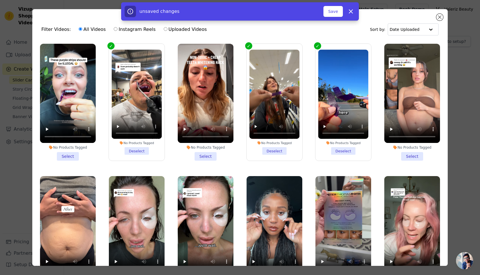
click at [203, 154] on li "No Products Tagged Select" at bounding box center [206, 102] width 56 height 117
click at [0, 0] on input "No Products Tagged Select" at bounding box center [0, 0] width 0 height 0
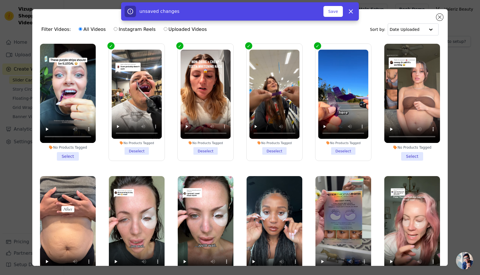
click at [67, 152] on li "No Products Tagged Select" at bounding box center [68, 102] width 56 height 117
click at [0, 0] on input "No Products Tagged Select" at bounding box center [0, 0] width 0 height 0
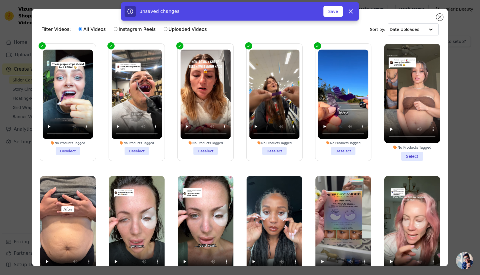
click at [193, 152] on li "No Products Tagged Deselect" at bounding box center [206, 101] width 50 height 105
click at [0, 0] on input "No Products Tagged Deselect" at bounding box center [0, 0] width 0 height 0
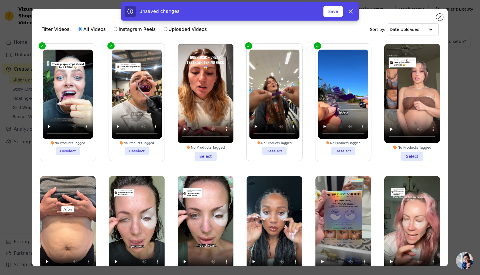
click at [145, 151] on li "No Products Tagged Deselect" at bounding box center [137, 101] width 50 height 105
click at [0, 0] on input "No Products Tagged Deselect" at bounding box center [0, 0] width 0 height 0
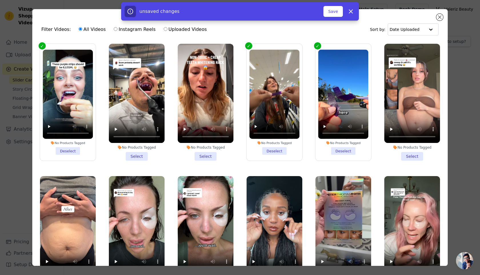
click at [216, 157] on li "No Products Tagged Select" at bounding box center [206, 102] width 56 height 117
click at [0, 0] on input "No Products Tagged Select" at bounding box center [0, 0] width 0 height 0
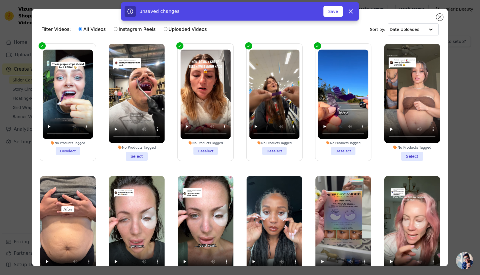
click at [150, 154] on li "No Products Tagged Select" at bounding box center [137, 102] width 56 height 117
click at [0, 0] on input "No Products Tagged Select" at bounding box center [0, 0] width 0 height 0
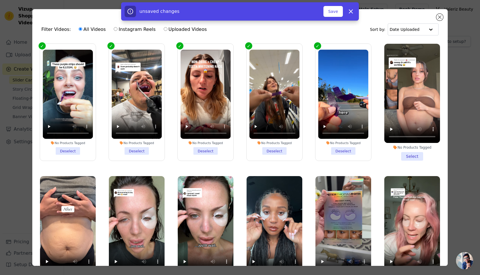
click at [76, 153] on li "No Products Tagged Deselect" at bounding box center [68, 101] width 50 height 105
click at [0, 0] on input "No Products Tagged Deselect" at bounding box center [0, 0] width 0 height 0
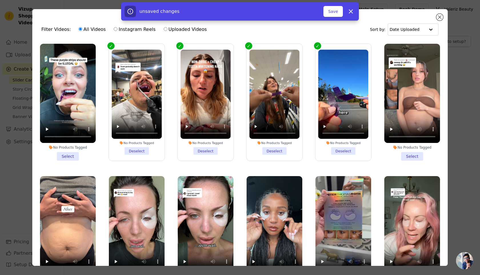
click at [75, 150] on li "No Products Tagged Select" at bounding box center [68, 102] width 56 height 117
click at [0, 0] on input "No Products Tagged Select" at bounding box center [0, 0] width 0 height 0
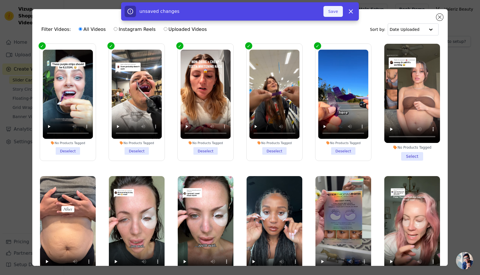
click at [338, 9] on button "Save" at bounding box center [332, 11] width 19 height 11
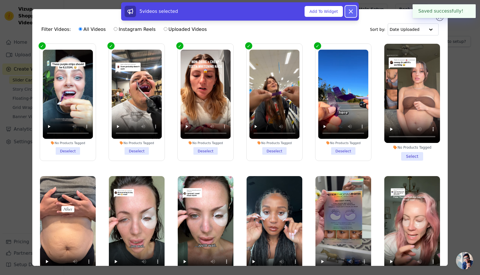
click at [352, 13] on icon at bounding box center [350, 11] width 3 height 3
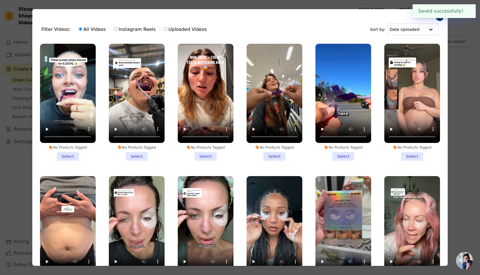
click at [440, 20] on button "Close modal" at bounding box center [439, 17] width 7 height 7
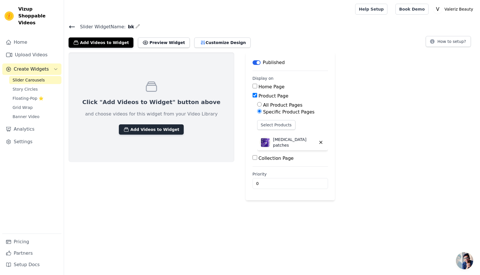
click at [163, 130] on button "Add Videos to Widget" at bounding box center [151, 129] width 65 height 10
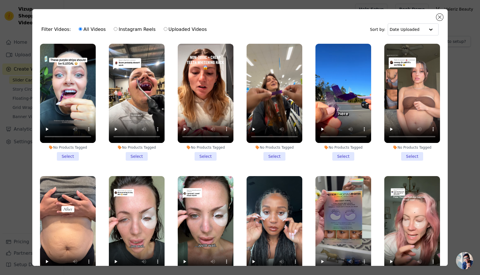
click at [72, 155] on li "No Products Tagged Select" at bounding box center [68, 102] width 56 height 117
click at [0, 0] on input "No Products Tagged Select" at bounding box center [0, 0] width 0 height 0
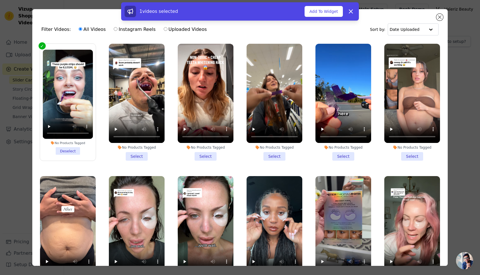
click at [136, 159] on li "No Products Tagged Select" at bounding box center [137, 102] width 56 height 117
click at [0, 0] on input "No Products Tagged Select" at bounding box center [0, 0] width 0 height 0
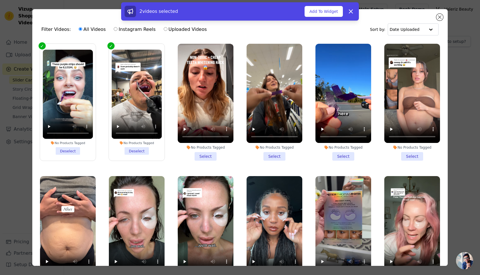
click at [212, 156] on li "No Products Tagged Select" at bounding box center [206, 102] width 56 height 117
click at [0, 0] on input "No Products Tagged Select" at bounding box center [0, 0] width 0 height 0
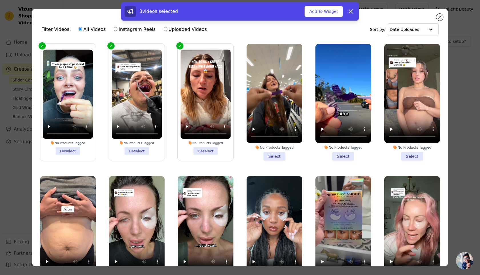
click at [212, 156] on label "No Products Tagged Deselect" at bounding box center [205, 101] width 56 height 117
click at [0, 0] on input "No Products Tagged Deselect" at bounding box center [0, 0] width 0 height 0
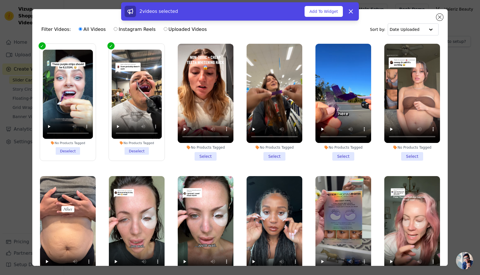
click at [132, 153] on li "No Products Tagged Deselect" at bounding box center [137, 101] width 50 height 105
click at [0, 0] on input "No Products Tagged Deselect" at bounding box center [0, 0] width 0 height 0
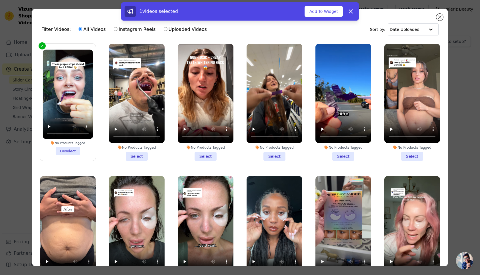
click at [75, 150] on li "No Products Tagged Deselect" at bounding box center [68, 101] width 50 height 105
click at [0, 0] on input "No Products Tagged Deselect" at bounding box center [0, 0] width 0 height 0
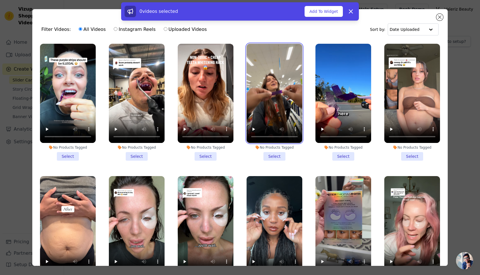
click at [251, 113] on video at bounding box center [275, 93] width 56 height 99
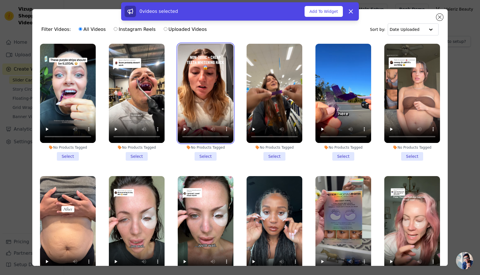
click at [223, 99] on video at bounding box center [206, 93] width 56 height 99
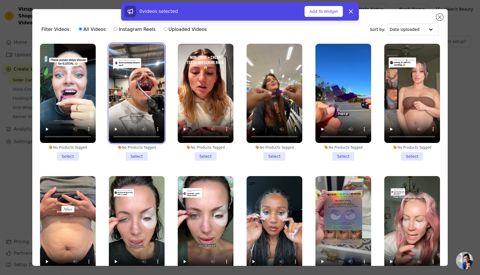
click at [159, 98] on video at bounding box center [137, 93] width 56 height 99
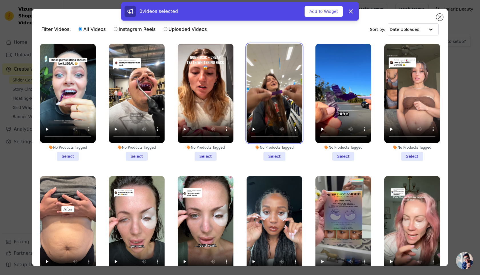
click at [279, 109] on video at bounding box center [275, 93] width 56 height 99
click at [275, 155] on li "No Products Tagged Select" at bounding box center [275, 102] width 56 height 117
click at [0, 0] on input "No Products Tagged Select" at bounding box center [0, 0] width 0 height 0
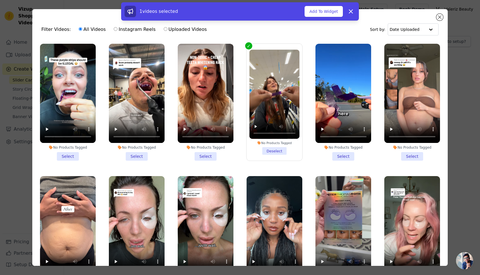
click at [198, 155] on li "No Products Tagged Select" at bounding box center [206, 102] width 56 height 117
click at [0, 0] on input "No Products Tagged Select" at bounding box center [0, 0] width 0 height 0
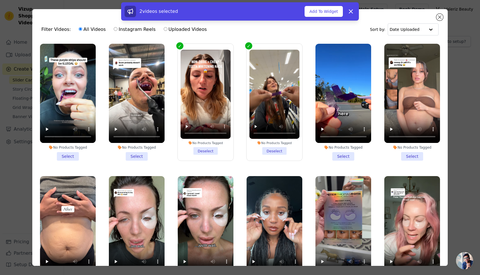
click at [353, 155] on li "No Products Tagged Select" at bounding box center [343, 102] width 56 height 117
click at [0, 0] on input "No Products Tagged Select" at bounding box center [0, 0] width 0 height 0
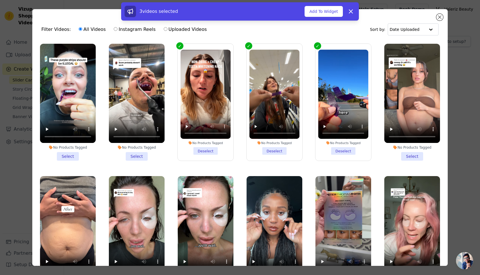
click at [73, 156] on li "No Products Tagged Select" at bounding box center [68, 102] width 56 height 117
click at [0, 0] on input "No Products Tagged Select" at bounding box center [0, 0] width 0 height 0
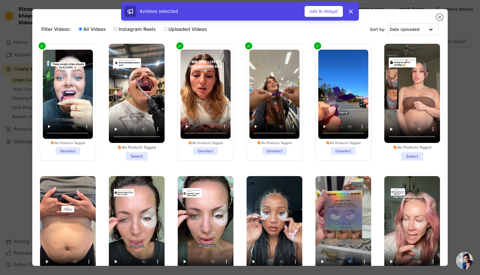
click at [75, 153] on li "No Products Tagged Deselect" at bounding box center [68, 101] width 50 height 105
click at [0, 0] on input "No Products Tagged Deselect" at bounding box center [0, 0] width 0 height 0
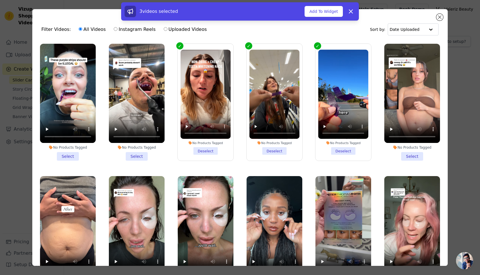
click at [129, 156] on li "No Products Tagged Select" at bounding box center [137, 102] width 56 height 117
click at [0, 0] on input "No Products Tagged Select" at bounding box center [0, 0] width 0 height 0
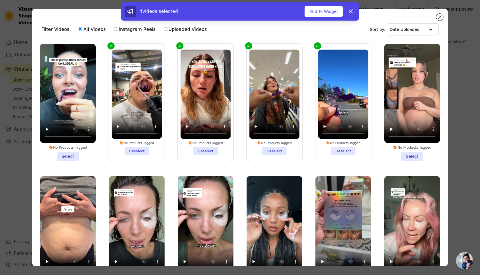
click at [74, 156] on li "No Products Tagged Select" at bounding box center [68, 102] width 56 height 117
click at [0, 0] on input "No Products Tagged Select" at bounding box center [0, 0] width 0 height 0
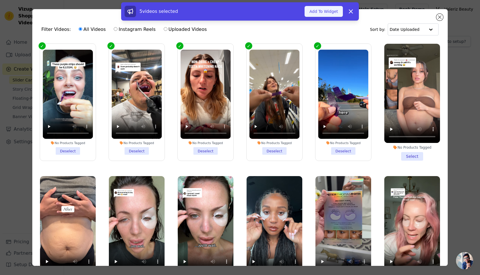
click at [316, 10] on button "Add To Widget" at bounding box center [324, 11] width 38 height 11
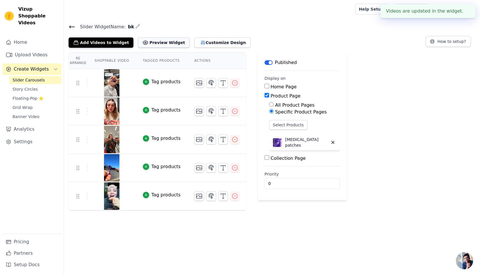
click at [164, 44] on button "Preview Widget" at bounding box center [163, 42] width 51 height 10
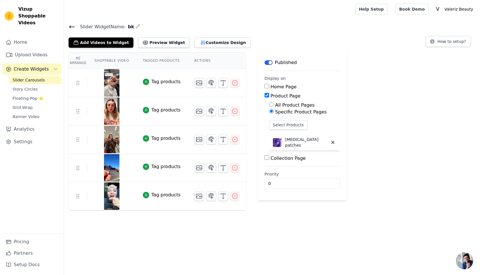
click at [289, 35] on div "Add Videos to Widget Preview Widget Customize Design How to setup?" at bounding box center [272, 41] width 407 height 13
